Goal: Task Accomplishment & Management: Manage account settings

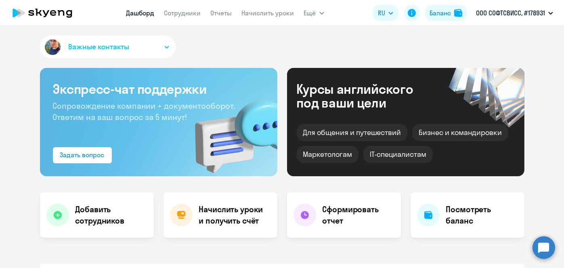
click at [260, 15] on link "Начислить уроки" at bounding box center [268, 13] width 53 height 8
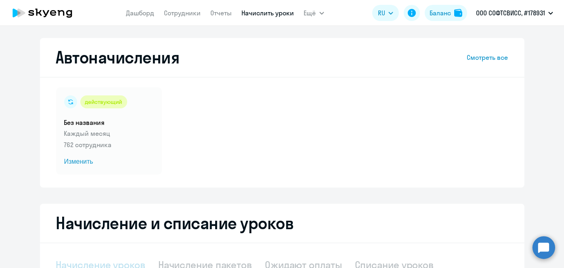
select select "10"
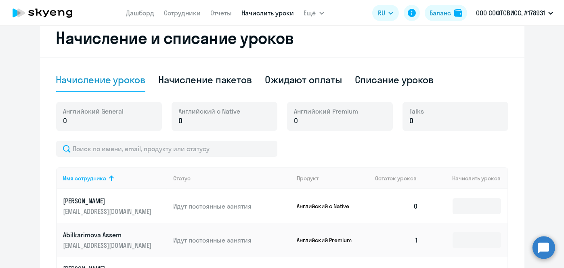
scroll to position [177, 0]
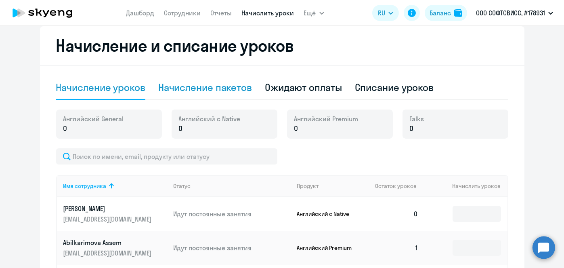
click at [228, 86] on div "Начисление пакетов" at bounding box center [205, 87] width 94 height 13
select select "10"
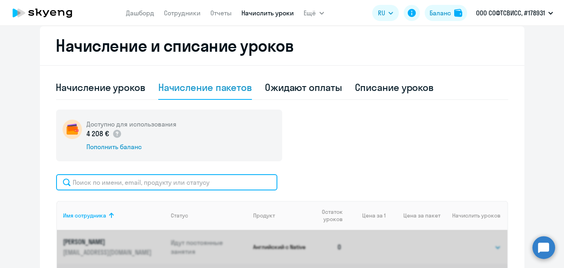
click at [227, 182] on input "text" at bounding box center [166, 182] width 221 height 16
paste input "[PERSON_NAME]"
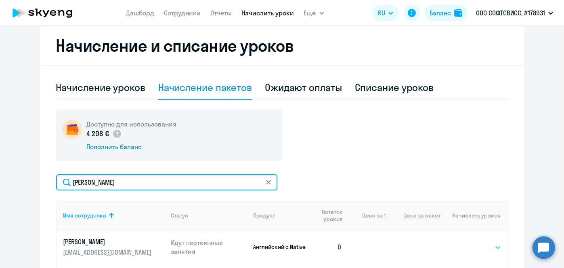
type input "[PERSON_NAME]"
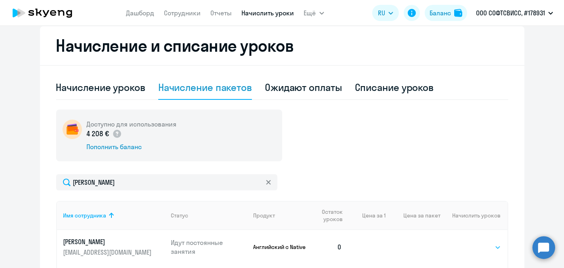
click at [487, 245] on select "Выбрать 1 4 5 9 10 13" at bounding box center [484, 247] width 33 height 10
select select "4"
click at [468, 242] on select "Выбрать 1 4 5 9 10 13" at bounding box center [484, 247] width 33 height 10
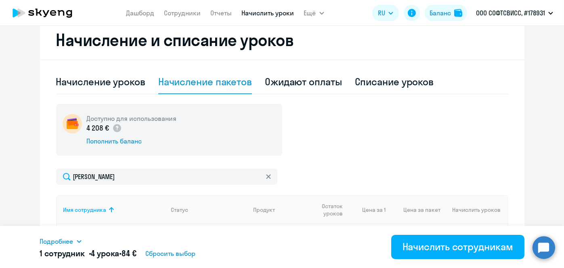
scroll to position [299, 0]
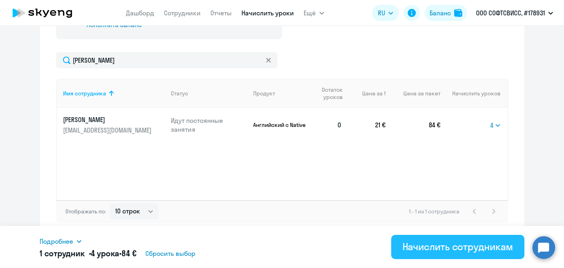
click at [492, 253] on button "Начислить сотрудникам" at bounding box center [457, 247] width 133 height 24
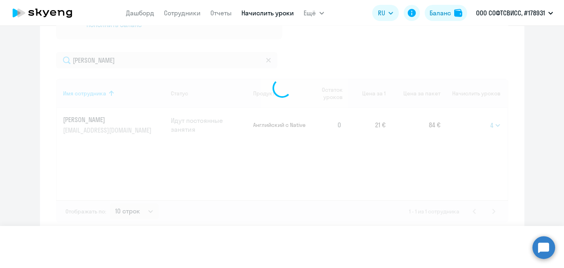
select select
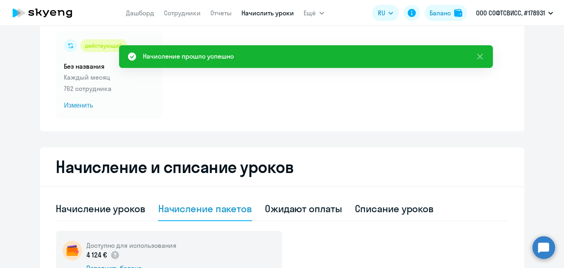
scroll to position [48, 0]
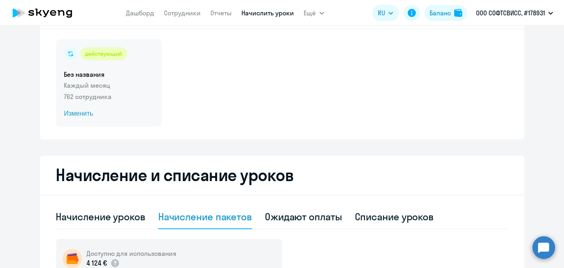
click at [79, 114] on span "Изменить" at bounding box center [109, 114] width 90 height 10
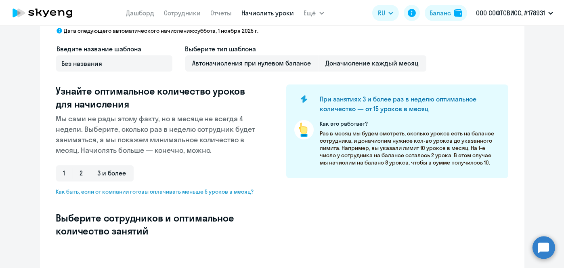
scroll to position [242, 0]
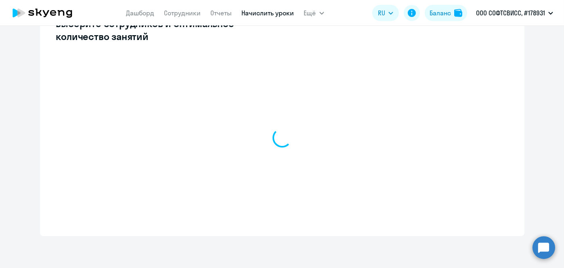
select select "10"
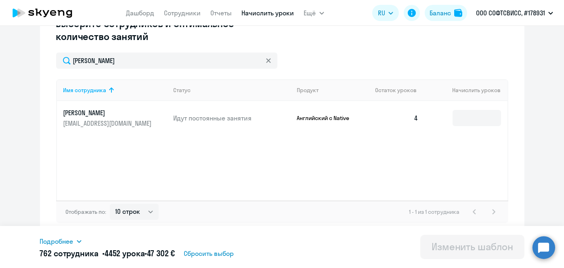
type input "[PERSON_NAME]"
click at [487, 126] on td at bounding box center [466, 118] width 82 height 34
click at [477, 121] on input at bounding box center [477, 118] width 48 height 16
click at [473, 120] on input at bounding box center [477, 118] width 48 height 16
type input "4"
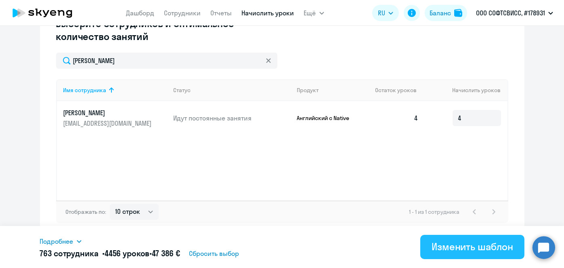
click at [474, 246] on div "Изменить шаблон" at bounding box center [473, 246] width 82 height 13
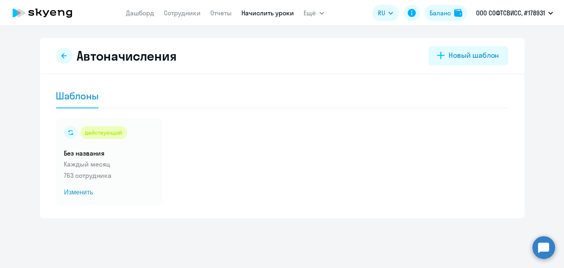
click at [247, 11] on link "Начислить уроки" at bounding box center [268, 13] width 53 height 8
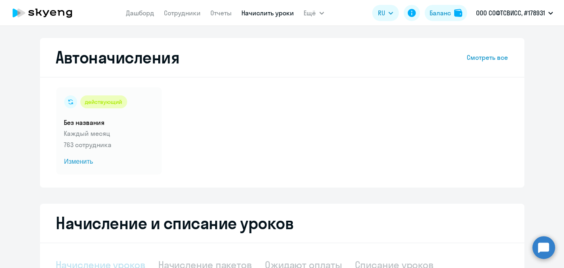
select select "10"
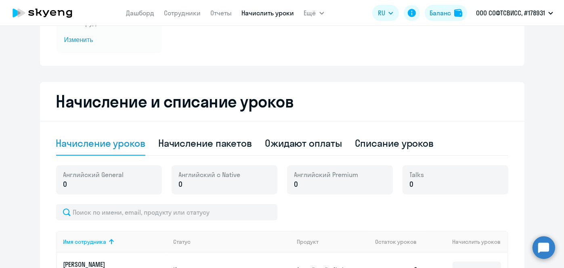
scroll to position [130, 0]
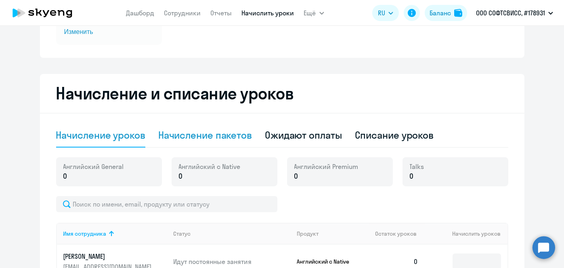
click at [228, 132] on div "Начисление пакетов" at bounding box center [205, 134] width 94 height 13
select select "10"
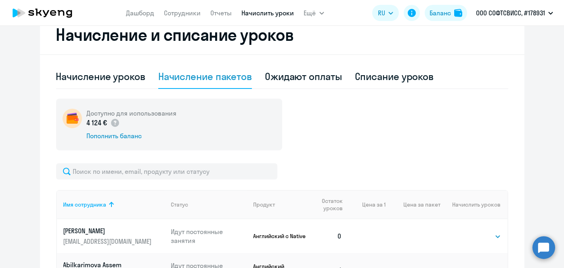
scroll to position [198, 0]
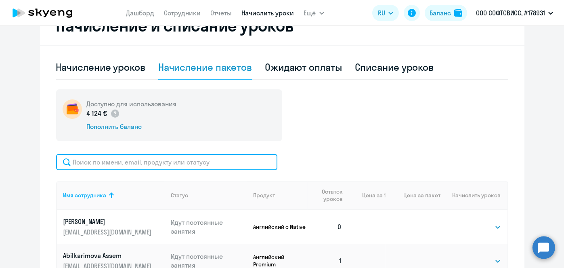
click at [244, 161] on input "text" at bounding box center [166, 162] width 221 height 16
paste input "Stelmakh"
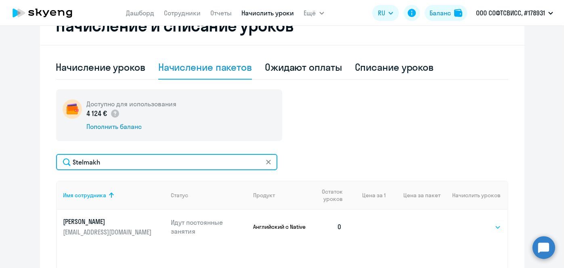
type input "Stelmakh"
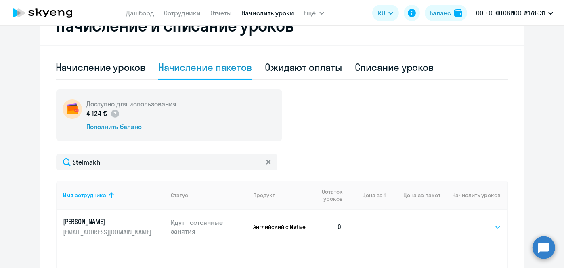
click at [492, 227] on select "Выбрать 1 4 5 9 10 13" at bounding box center [484, 227] width 33 height 10
select select "4"
click at [468, 222] on select "Выбрать 1 4 5 9 10 13" at bounding box center [484, 227] width 33 height 10
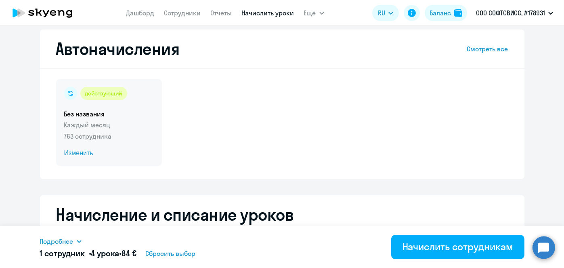
scroll to position [0, 0]
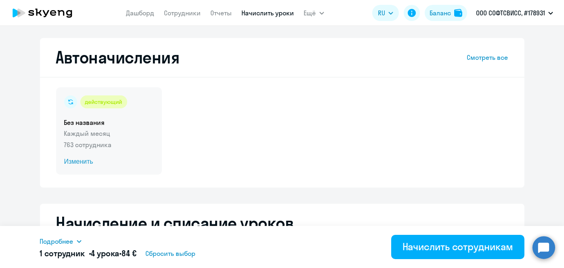
click at [79, 161] on span "Изменить" at bounding box center [109, 162] width 90 height 10
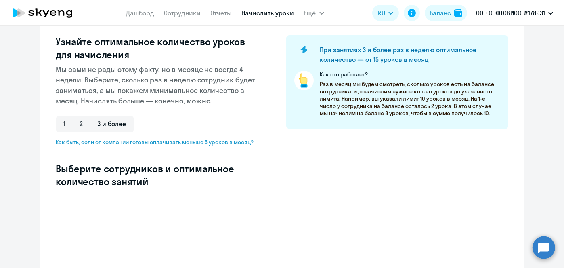
scroll to position [99, 0]
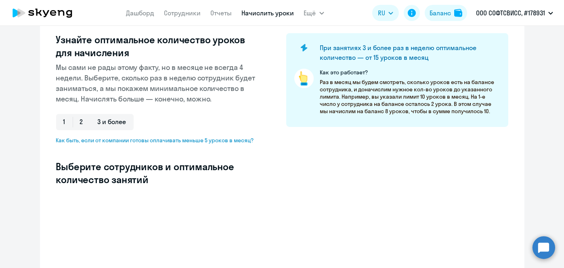
select select "10"
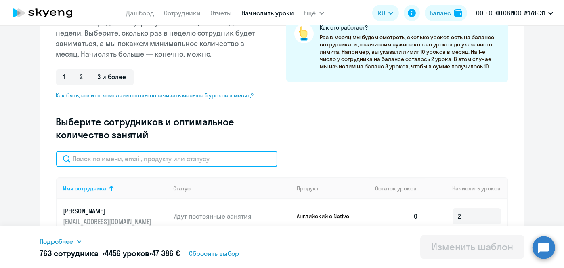
click at [247, 158] on input "text" at bounding box center [166, 159] width 221 height 16
paste input "Stelmakh"
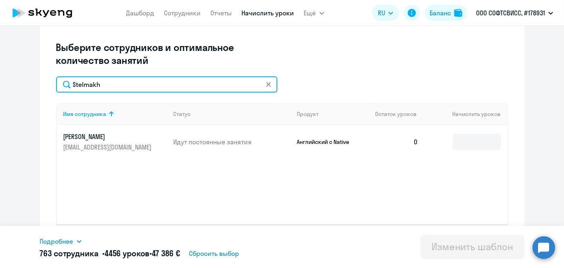
scroll to position [221, 0]
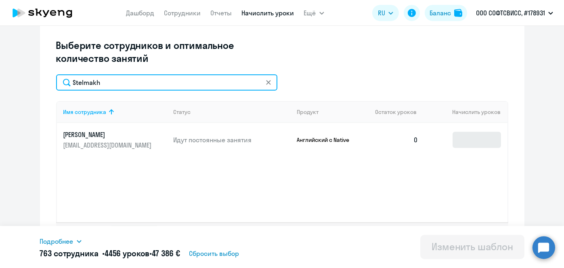
type input "Stelmakh"
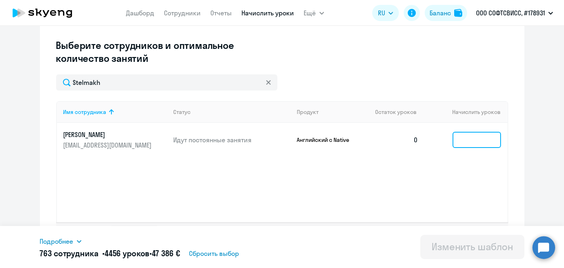
click at [458, 139] on input at bounding box center [477, 140] width 48 height 16
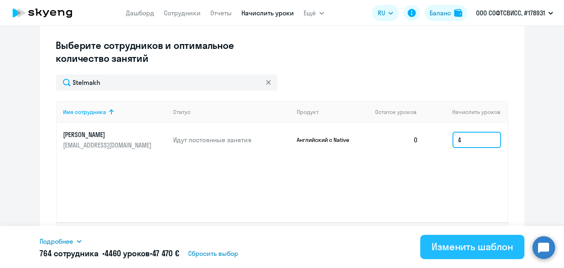
type input "4"
click at [451, 246] on div "Изменить шаблон" at bounding box center [473, 246] width 82 height 13
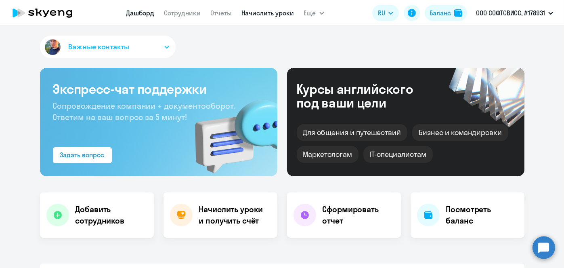
click at [251, 16] on link "Начислить уроки" at bounding box center [268, 13] width 53 height 8
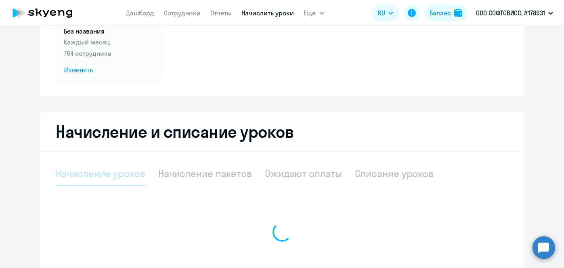
scroll to position [94, 0]
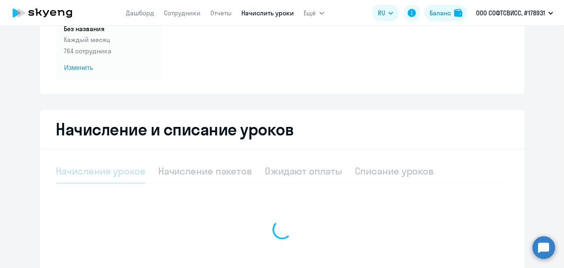
select select "10"
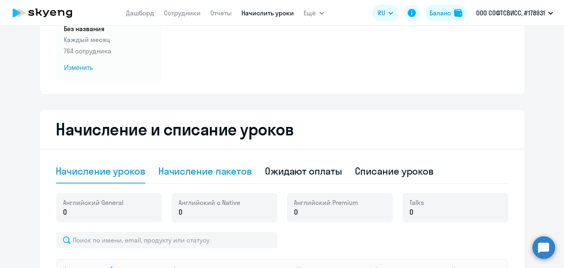
click at [223, 177] on div "Начисление пакетов" at bounding box center [205, 170] width 94 height 13
select select "10"
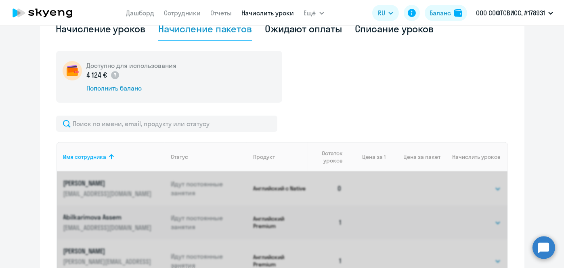
scroll to position [249, 0]
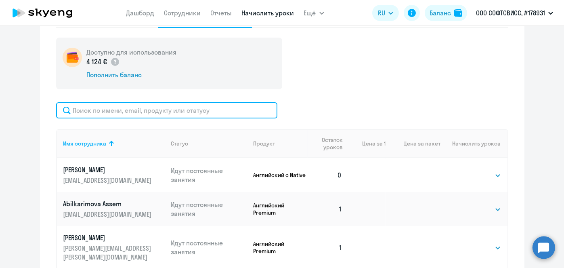
click at [207, 105] on input "text" at bounding box center [166, 110] width 221 height 16
paste input "Mitkouskaya"
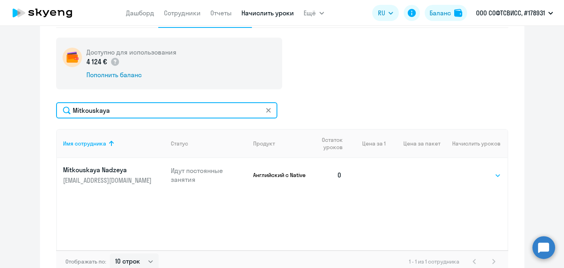
type input "Mitkouskaya"
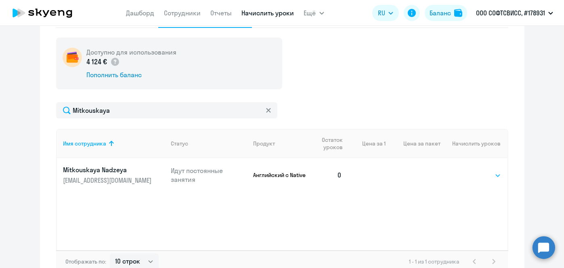
click at [494, 178] on select "Выбрать 1 4 5 9 10 13" at bounding box center [484, 175] width 33 height 10
select select "4"
click at [468, 170] on select "Выбрать 1 4 5 9 10 13" at bounding box center [484, 175] width 33 height 10
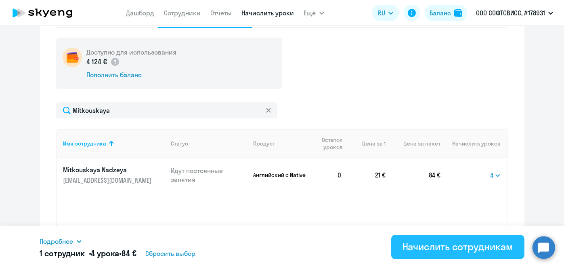
click at [458, 246] on div "Начислить сотрудникам" at bounding box center [458, 246] width 111 height 13
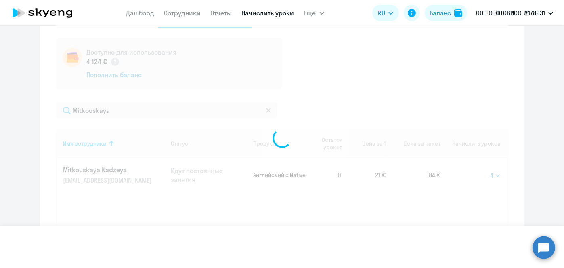
select select
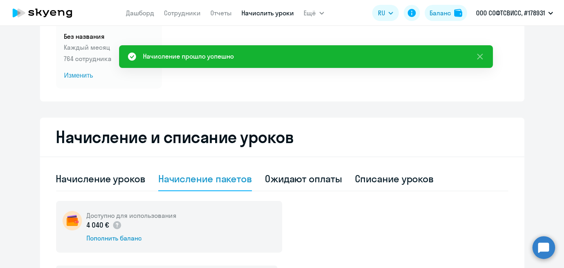
scroll to position [57, 0]
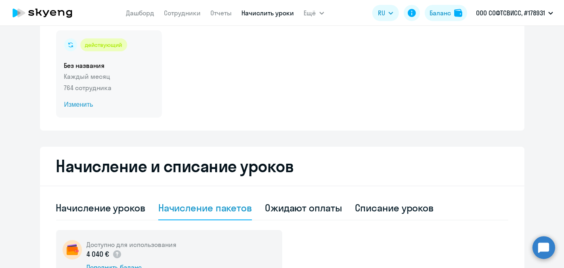
click at [84, 106] on span "Изменить" at bounding box center [109, 105] width 90 height 10
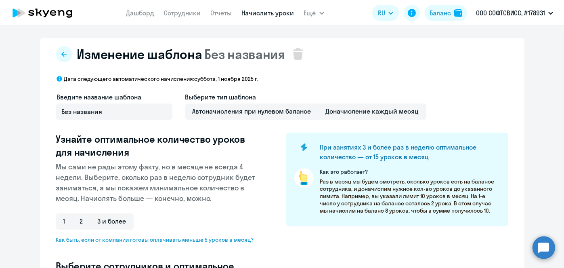
select select "10"
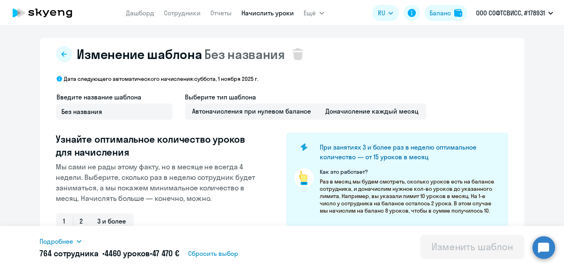
click at [205, 259] on h3 "Выберите сотрудников и оптимальное количество занятий" at bounding box center [158, 272] width 204 height 26
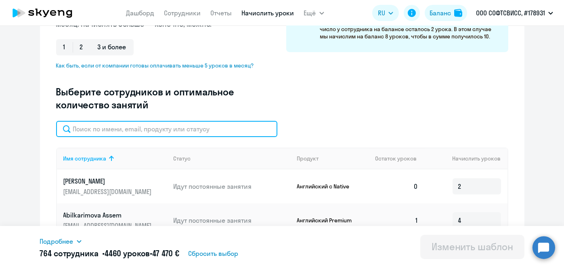
click at [212, 124] on input "text" at bounding box center [166, 129] width 221 height 16
paste input "Mitkouskaya"
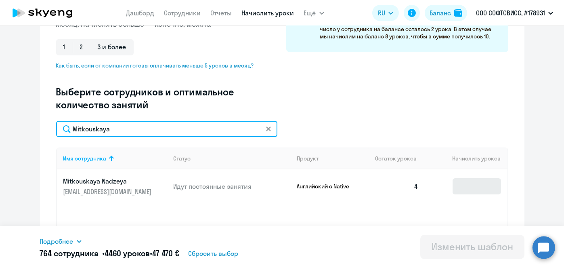
type input "Mitkouskaya"
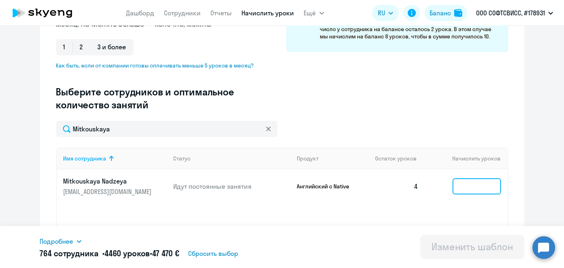
click at [484, 185] on input at bounding box center [477, 186] width 48 height 16
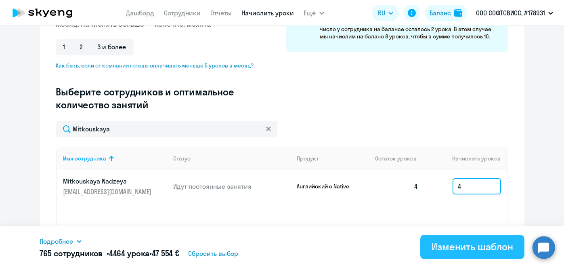
type input "4"
click at [474, 244] on div "Изменить шаблон" at bounding box center [473, 246] width 82 height 13
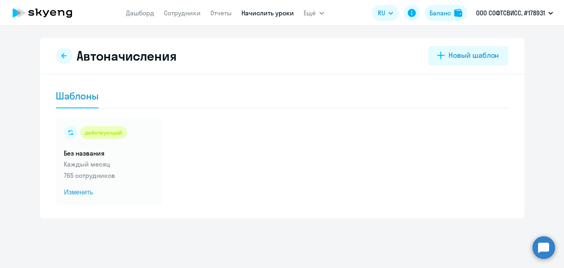
click at [273, 13] on link "Начислить уроки" at bounding box center [268, 13] width 53 height 8
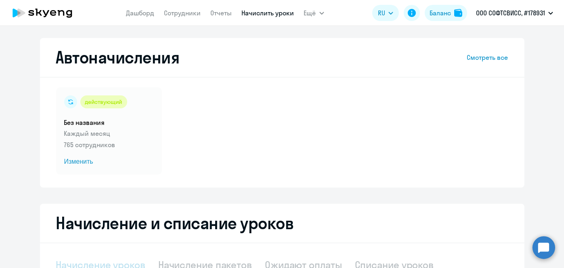
scroll to position [135, 0]
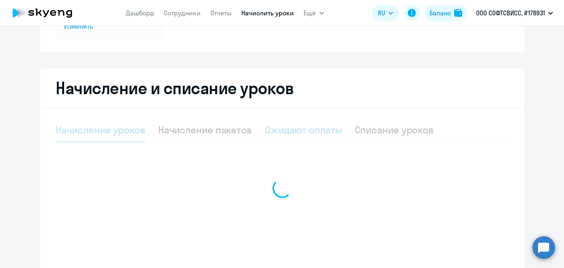
select select "10"
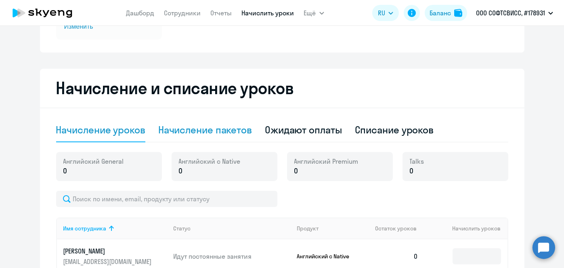
click at [226, 134] on div "Начисление пакетов" at bounding box center [205, 129] width 94 height 13
select select "10"
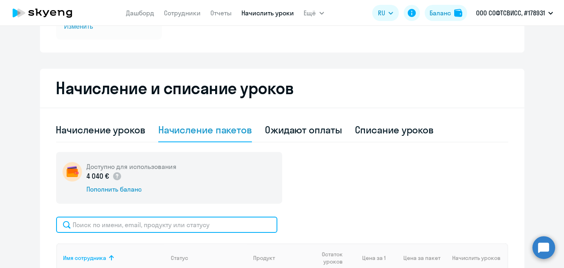
click at [225, 228] on input "text" at bounding box center [166, 225] width 221 height 16
paste input "Hovar"
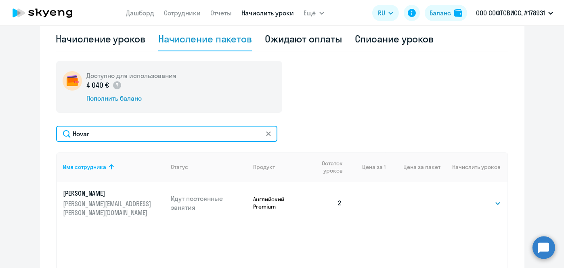
scroll to position [227, 0]
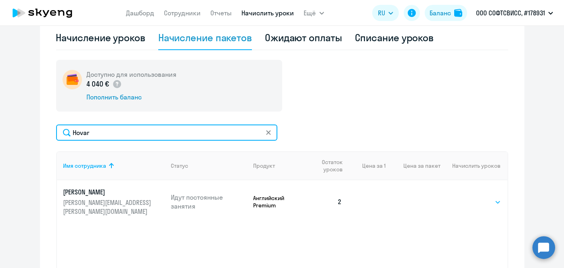
type input "Hovar"
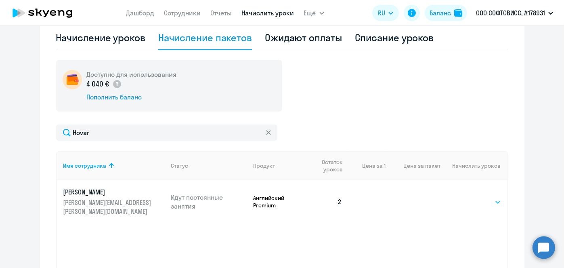
click at [488, 197] on select "Выбрать 8 16 32 64" at bounding box center [484, 202] width 33 height 10
select select "8"
click at [468, 197] on select "Выбрать 8 16 32 64" at bounding box center [484, 202] width 33 height 10
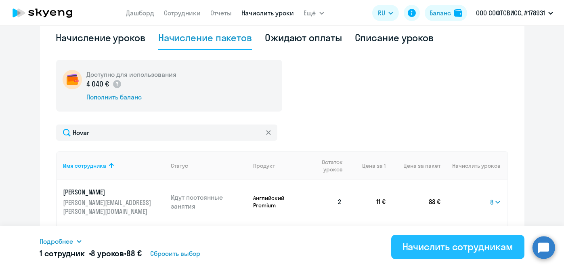
click at [460, 251] on div "Начислить сотрудникам" at bounding box center [458, 246] width 111 height 13
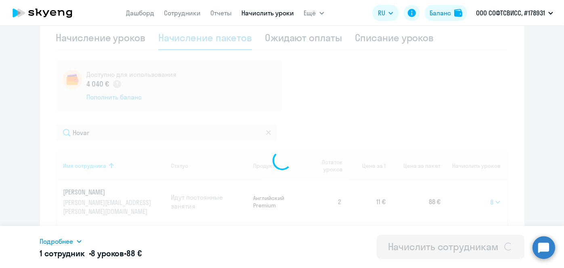
select select
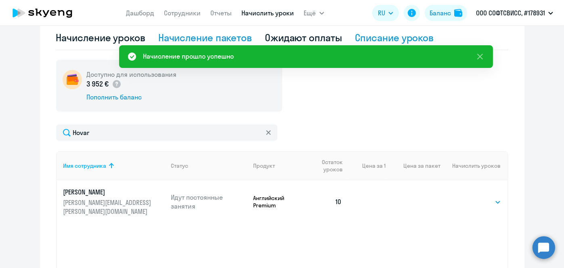
click at [382, 39] on div "Списание уроков" at bounding box center [394, 37] width 79 height 13
select select "10"
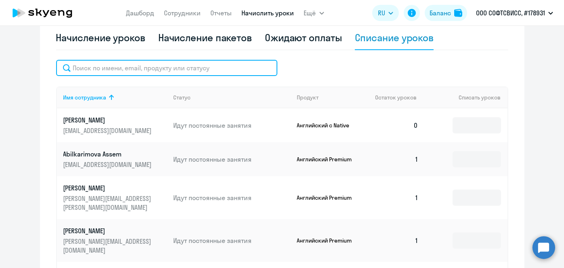
click at [196, 71] on input "text" at bounding box center [166, 68] width 221 height 16
paste input "Hovar"
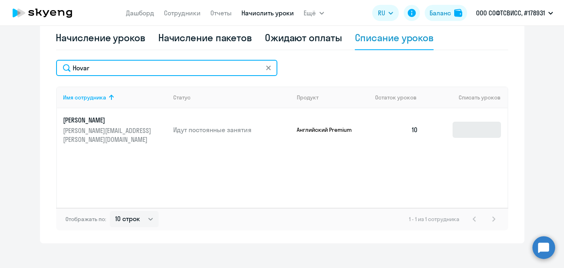
type input "Hovar"
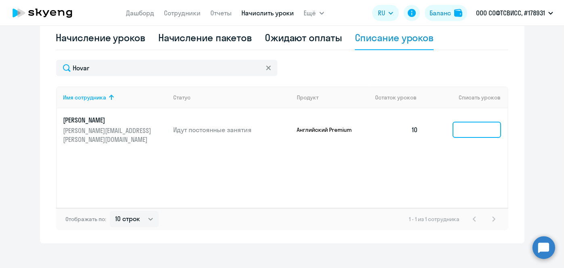
click at [474, 125] on input at bounding box center [477, 130] width 48 height 16
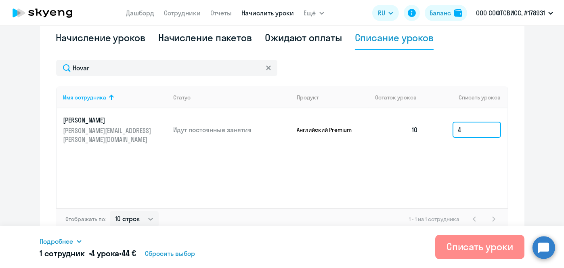
type input "4"
click at [471, 250] on div "Списать уроки" at bounding box center [480, 246] width 67 height 13
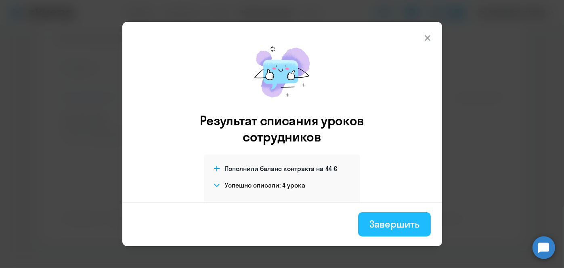
click at [417, 224] on div "Завершить" at bounding box center [395, 223] width 50 height 13
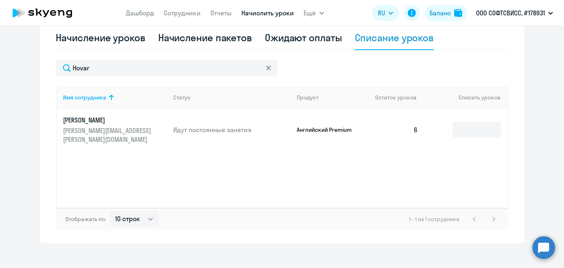
scroll to position [15, 0]
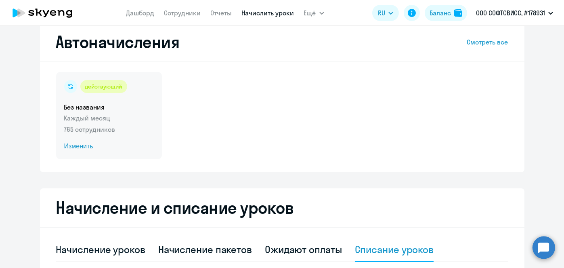
click at [83, 149] on span "Изменить" at bounding box center [109, 146] width 90 height 10
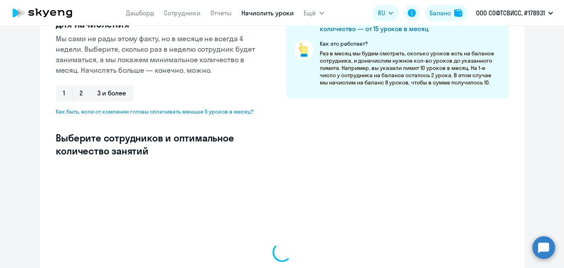
scroll to position [129, 0]
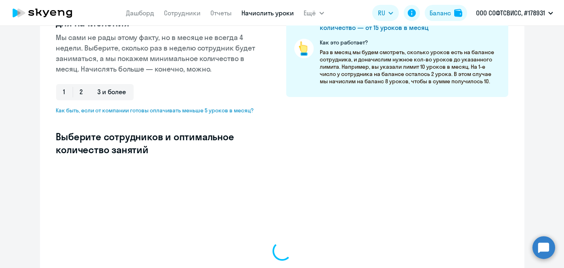
select select "10"
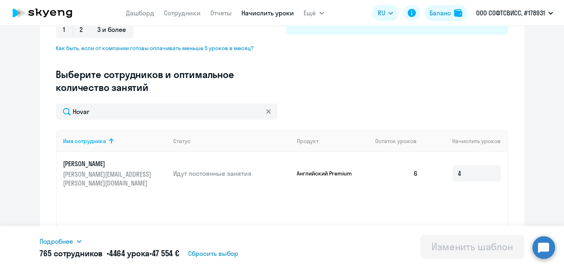
scroll to position [193, 0]
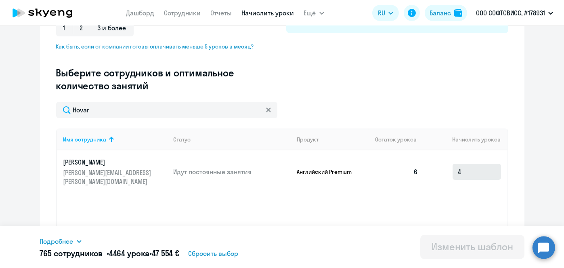
type input "Hovar"
click at [475, 167] on input "4" at bounding box center [477, 172] width 48 height 16
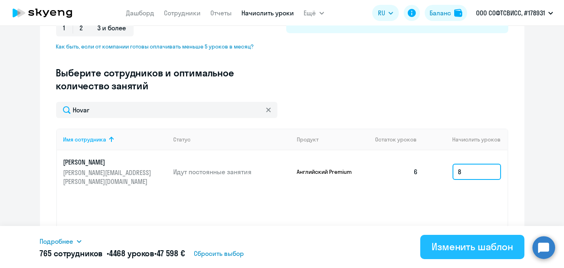
type input "8"
click at [454, 249] on div "Изменить шаблон" at bounding box center [473, 246] width 82 height 13
